Goal: Find contact information: Find contact information

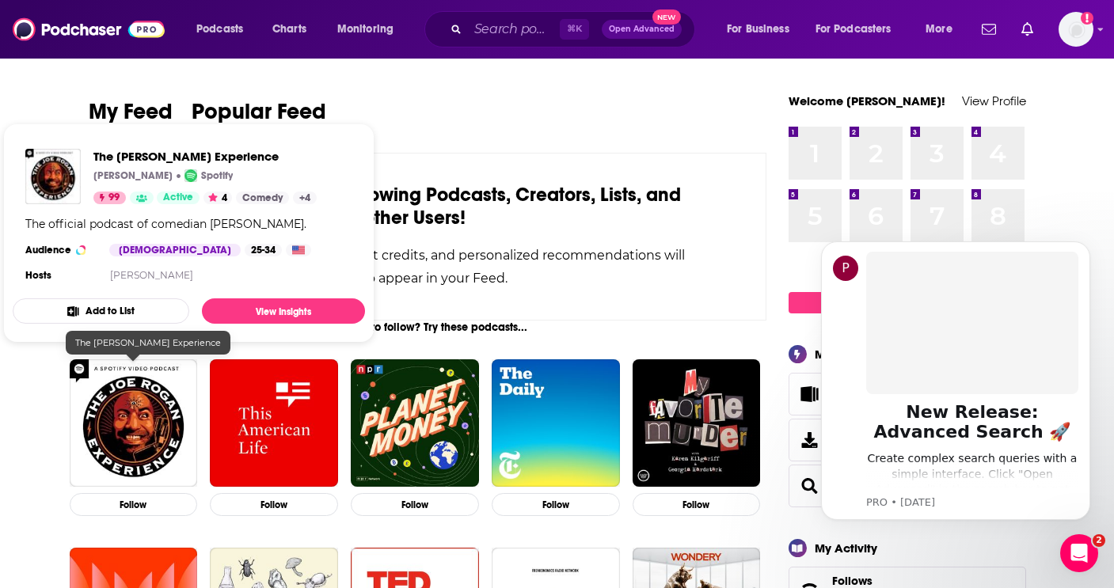
click at [162, 432] on img "The Joe Rogan Experience" at bounding box center [134, 424] width 128 height 128
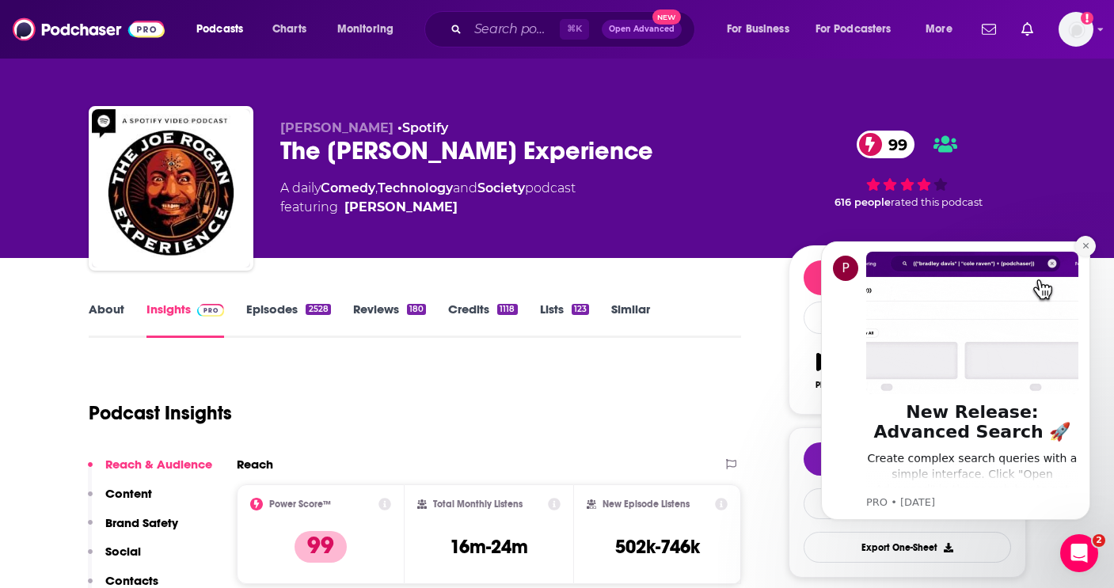
click at [1085, 244] on icon "Dismiss notification" at bounding box center [1086, 246] width 9 height 9
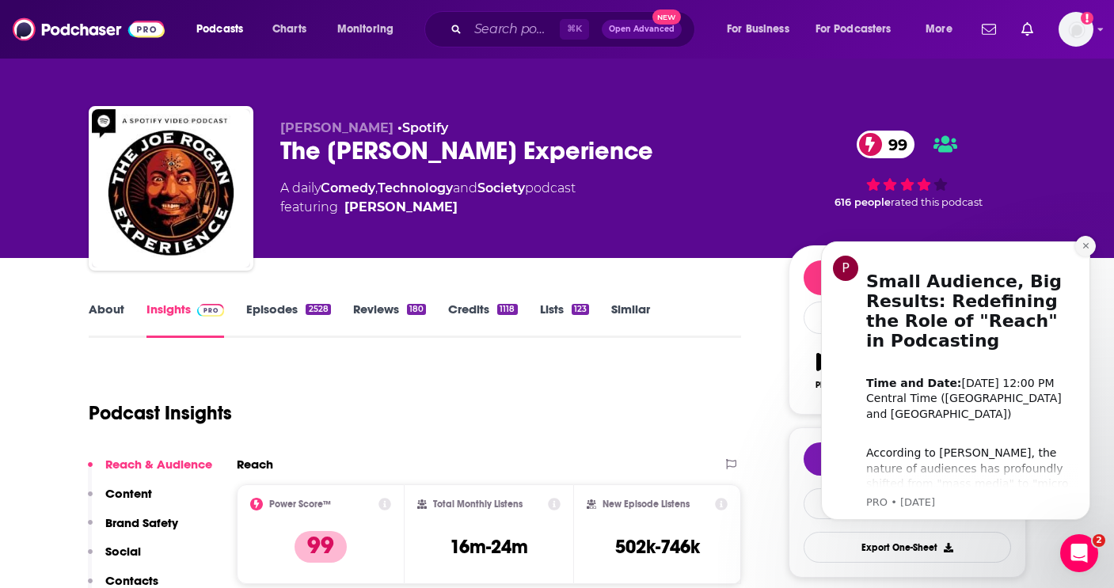
click at [1085, 246] on icon "Dismiss notification" at bounding box center [1086, 246] width 9 height 9
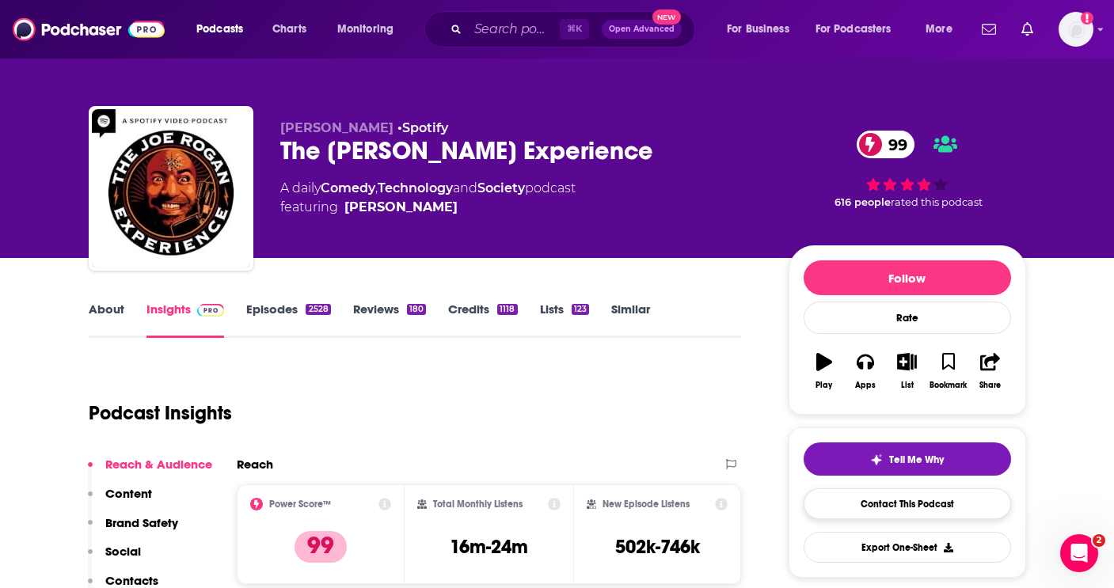
click at [828, 502] on link "Contact This Podcast" at bounding box center [907, 504] width 207 height 31
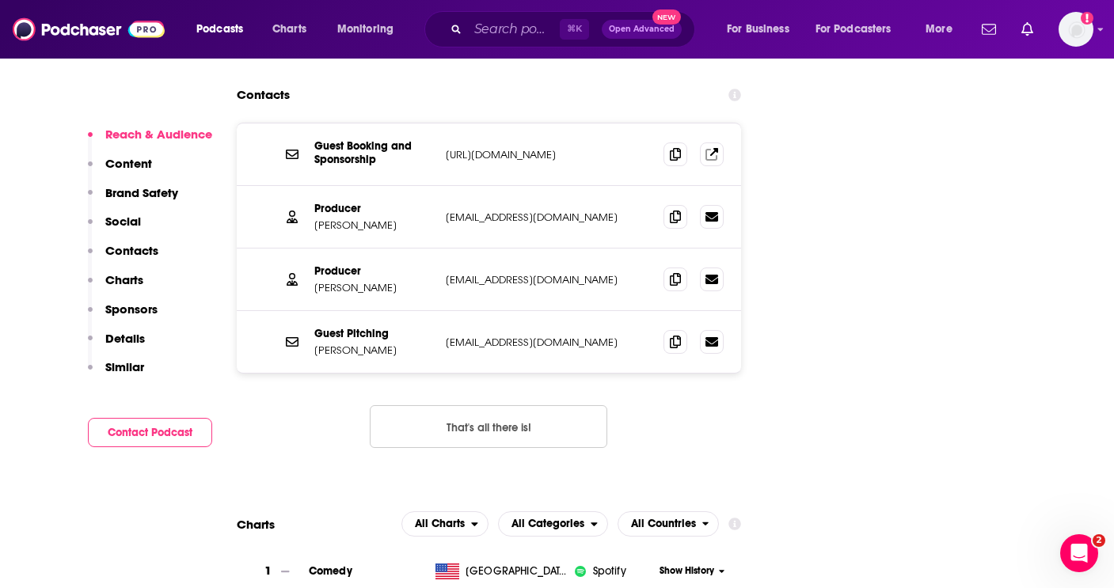
click at [685, 390] on div "Guest Booking and Sponsorship [URL][DOMAIN_NAME] [URL][DOMAIN_NAME] Producer [P…" at bounding box center [489, 298] width 505 height 351
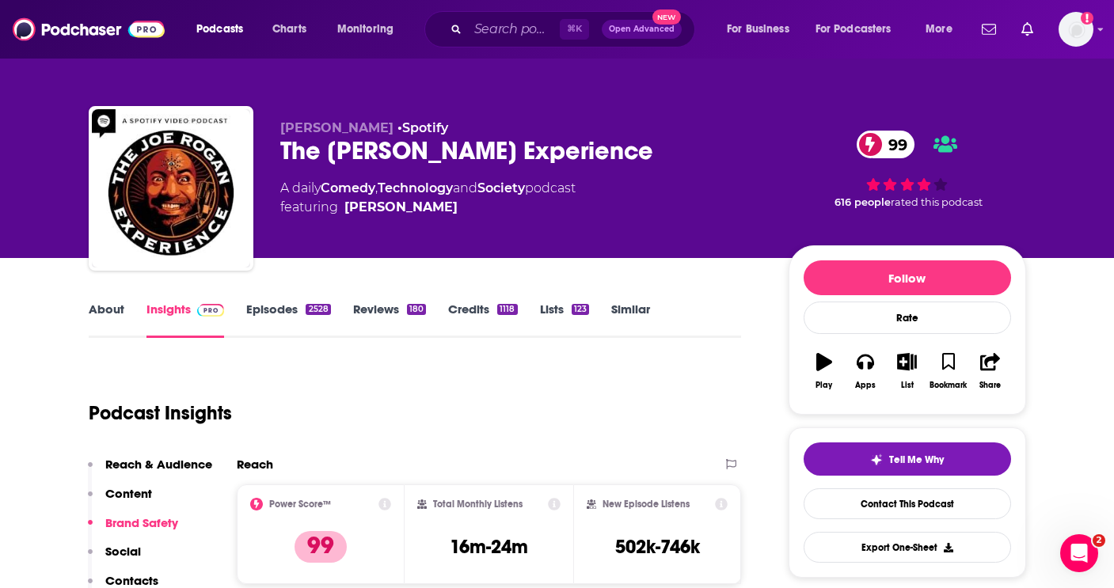
scroll to position [0, 0]
